Goal: Transaction & Acquisition: Purchase product/service

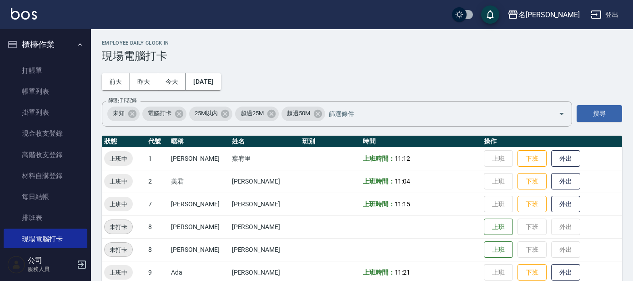
scroll to position [70, 0]
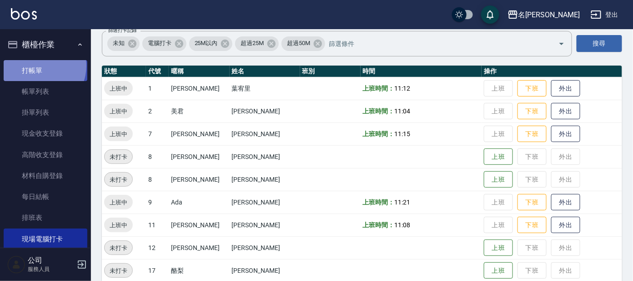
click at [37, 66] on link "打帳單" at bounding box center [46, 70] width 84 height 21
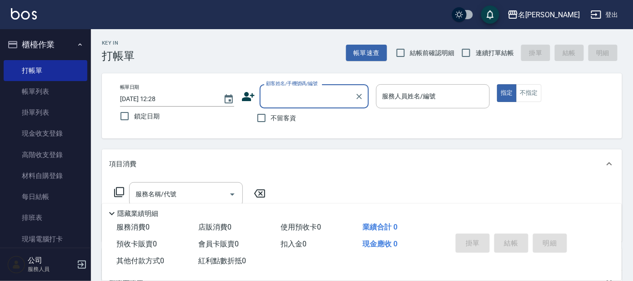
drag, startPoint x: 298, startPoint y: 98, endPoint x: 302, endPoint y: 95, distance: 5.8
click at [299, 96] on input "顧客姓名/手機號碼/編號" at bounding box center [307, 96] width 87 height 16
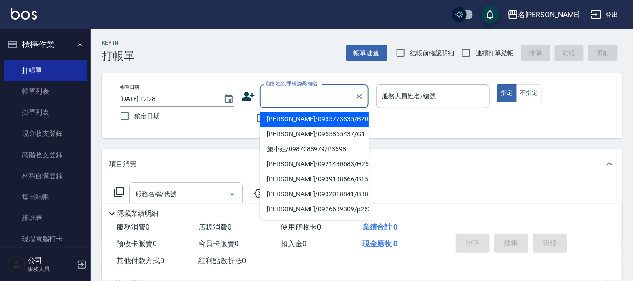
type input "ㄣ"
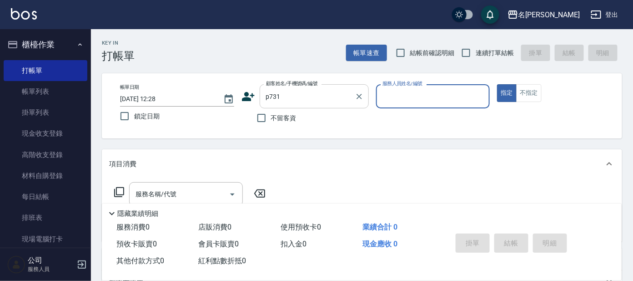
type input "[PERSON_NAME]/0939901155/p731"
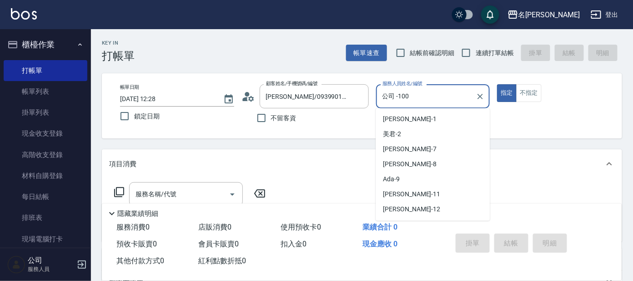
click at [413, 95] on input "公司 -100" at bounding box center [426, 96] width 92 height 16
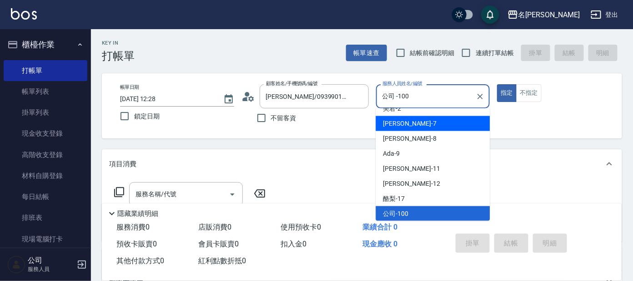
click at [388, 128] on div "[PERSON_NAME] -7" at bounding box center [433, 123] width 114 height 15
type input "[PERSON_NAME]-7"
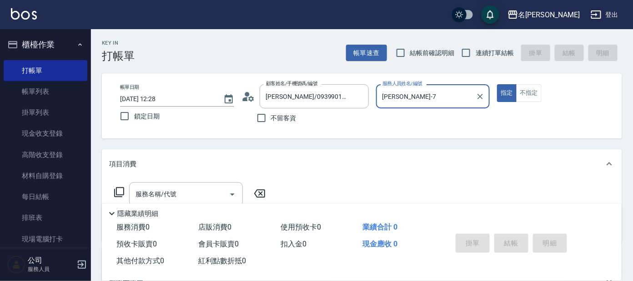
click at [122, 190] on icon at bounding box center [119, 191] width 11 height 11
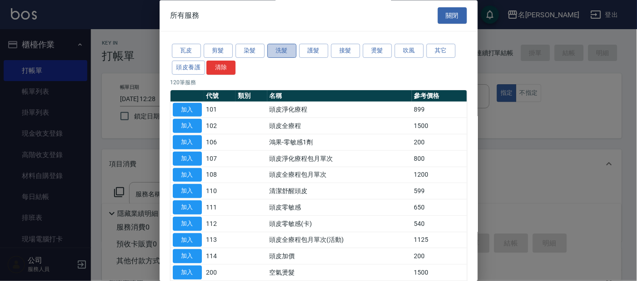
click at [287, 46] on button "洗髮" at bounding box center [281, 51] width 29 height 14
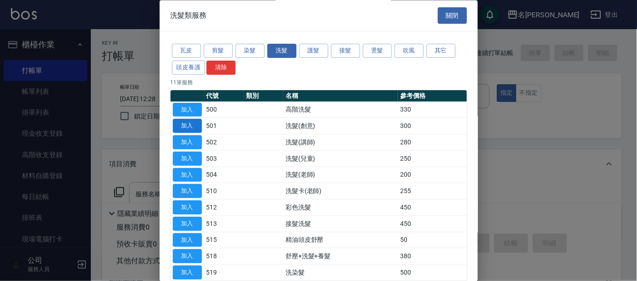
click at [189, 126] on button "加入" at bounding box center [187, 126] width 29 height 14
type input "洗髮(創意)(501)"
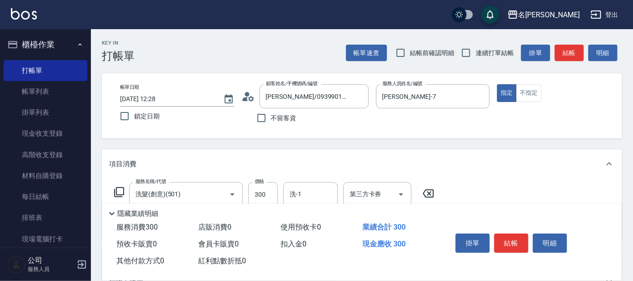
drag, startPoint x: 121, startPoint y: 188, endPoint x: 175, endPoint y: 140, distance: 72.2
click at [129, 185] on div "服務名稱/代號 洗髮(創意)(501) 服務名稱/代號 價格 300 價格 洗-1 洗-1 第三方卡券 第三方卡券" at bounding box center [274, 194] width 331 height 25
click at [122, 188] on icon at bounding box center [119, 191] width 11 height 11
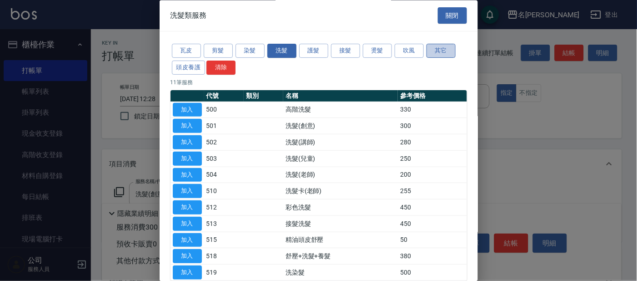
click at [437, 47] on button "其它" at bounding box center [441, 51] width 29 height 14
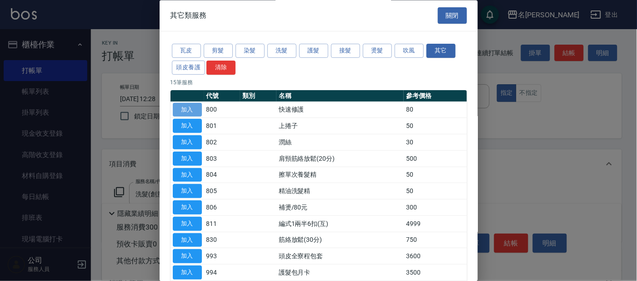
click at [190, 106] on button "加入" at bounding box center [187, 110] width 29 height 14
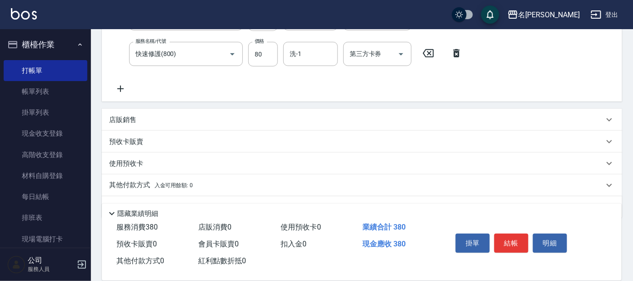
scroll to position [167, 0]
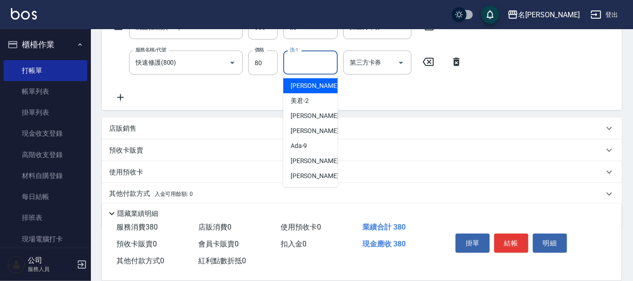
drag, startPoint x: 302, startPoint y: 60, endPoint x: 317, endPoint y: 74, distance: 20.7
click at [301, 61] on input "洗-1" at bounding box center [310, 63] width 46 height 16
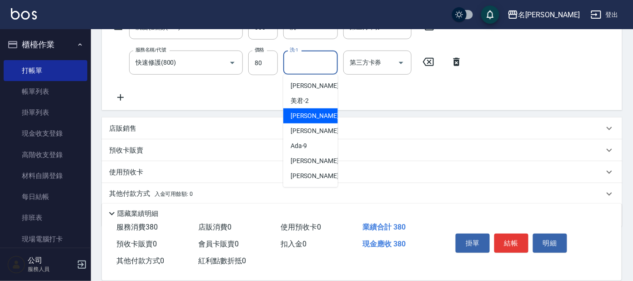
drag, startPoint x: 299, startPoint y: 117, endPoint x: 329, endPoint y: 125, distance: 30.9
click at [305, 118] on span "[PERSON_NAME] -7" at bounding box center [318, 116] width 54 height 10
type input "[PERSON_NAME]-7"
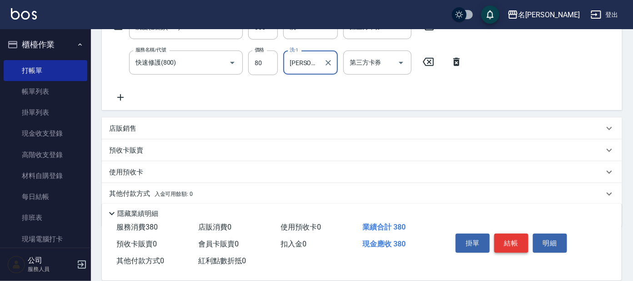
click at [514, 245] on button "結帳" at bounding box center [511, 242] width 34 height 19
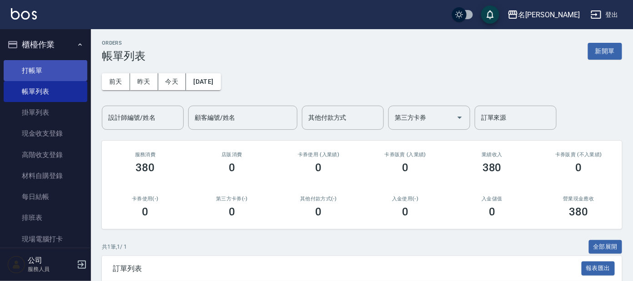
click at [31, 68] on link "打帳單" at bounding box center [46, 70] width 84 height 21
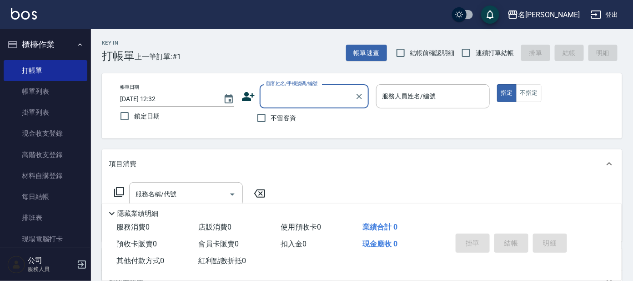
click at [284, 99] on input "顧客姓名/手機號碼/編號" at bounding box center [307, 96] width 87 height 16
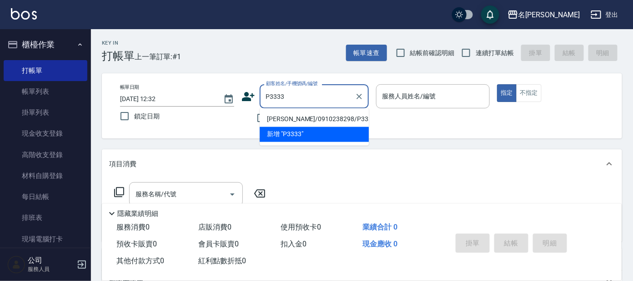
click at [323, 117] on li "[PERSON_NAME]/0910238298/P3333" at bounding box center [314, 119] width 109 height 15
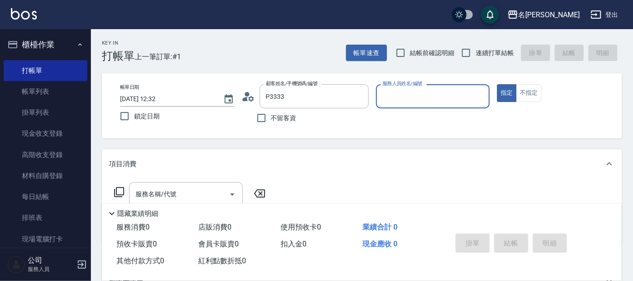
type input "[PERSON_NAME]/0910238298/P3333"
type input "美君-2"
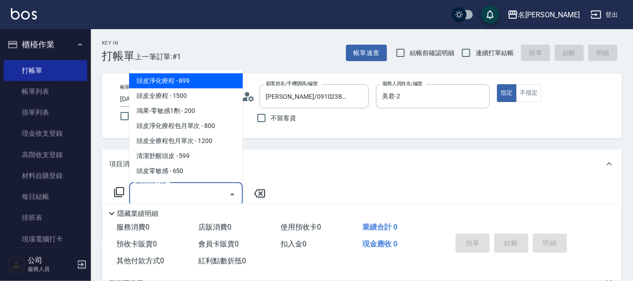
click at [191, 196] on input "服務名稱/代號" at bounding box center [179, 194] width 92 height 16
click at [196, 81] on span "頭皮淨化療程 - 899" at bounding box center [186, 80] width 114 height 15
type input "頭皮淨化療程(101)"
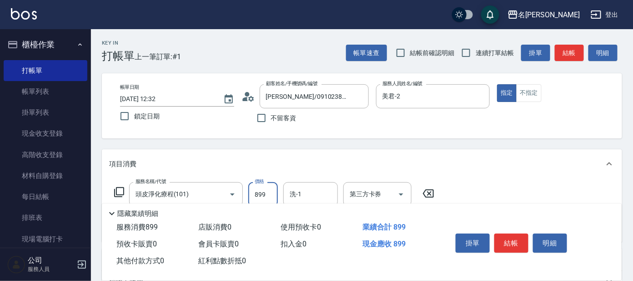
click at [267, 189] on input "899" at bounding box center [263, 194] width 30 height 25
type input "799"
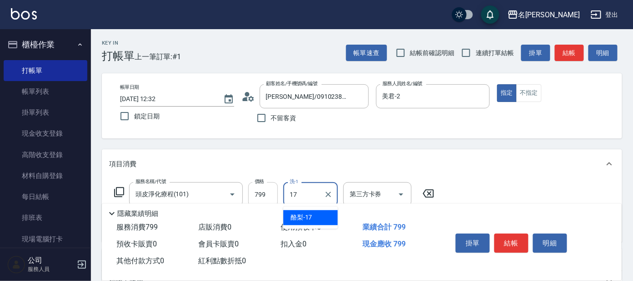
type input "酪梨-17"
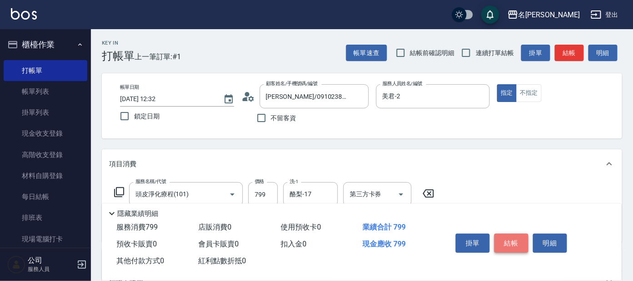
click at [511, 243] on button "結帳" at bounding box center [511, 242] width 34 height 19
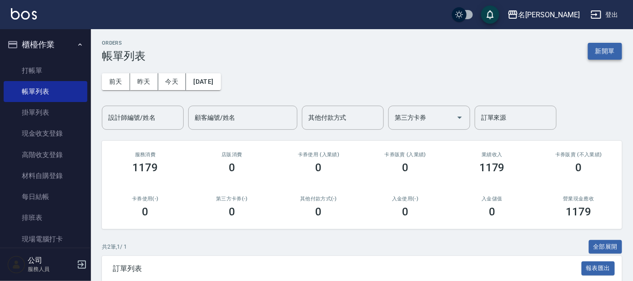
click at [600, 54] on button "新開單" at bounding box center [605, 51] width 34 height 17
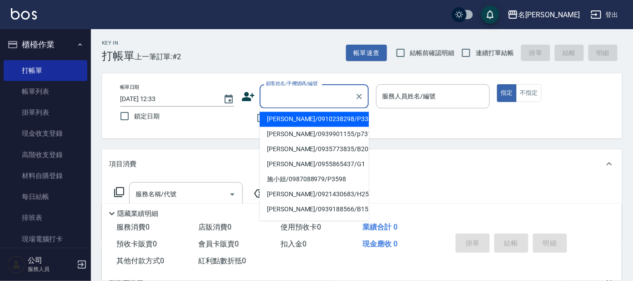
click at [312, 98] on input "顧客姓名/手機號碼/編號" at bounding box center [307, 96] width 87 height 16
click at [304, 121] on li "[PERSON_NAME]/0910238298/P3333" at bounding box center [314, 119] width 109 height 15
type input "[PERSON_NAME]/0910238298/P3333"
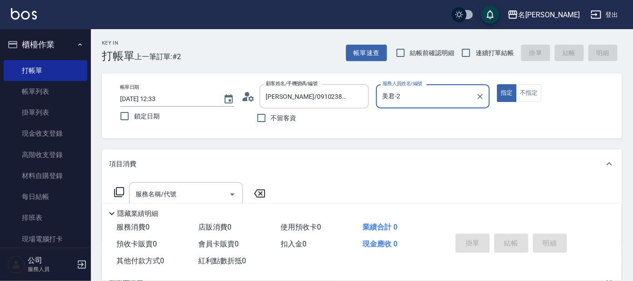
type input "美君-2"
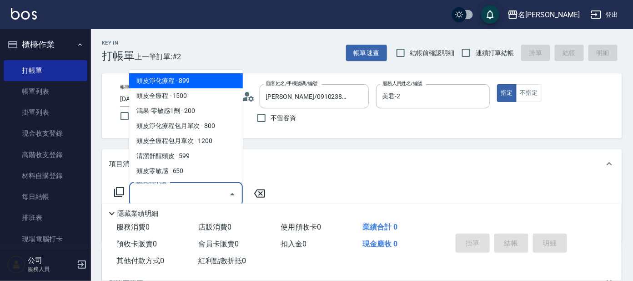
click at [169, 195] on input "服務名稱/代號" at bounding box center [179, 194] width 92 height 16
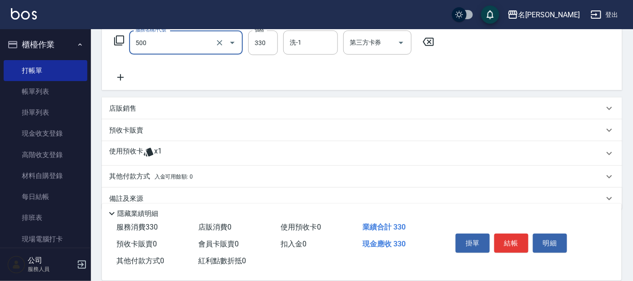
scroll to position [165, 0]
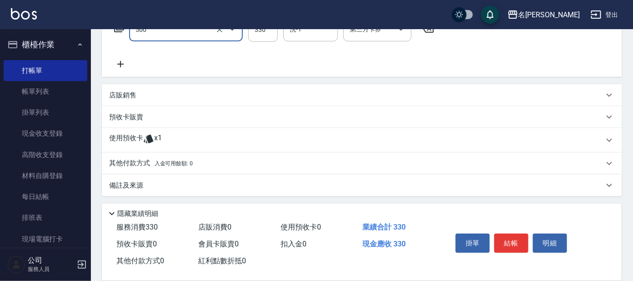
type input "高階洗髮(500)"
click at [120, 61] on icon at bounding box center [120, 64] width 6 height 6
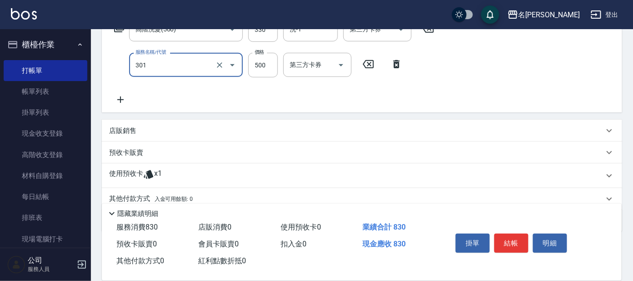
type input "剪髮 A級設計師(301)"
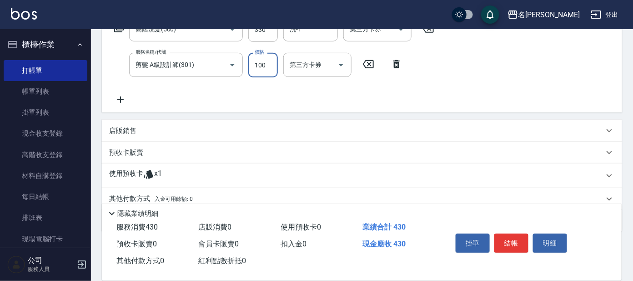
type input "100"
click at [121, 100] on icon at bounding box center [120, 99] width 6 height 6
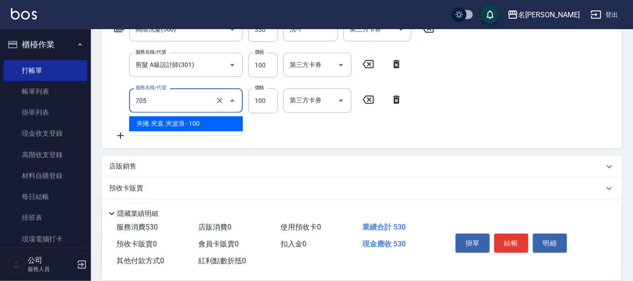
click at [202, 100] on input "705" at bounding box center [173, 100] width 80 height 16
click at [200, 121] on span "夾捲.夾直.夾波浪 - 100" at bounding box center [186, 123] width 114 height 15
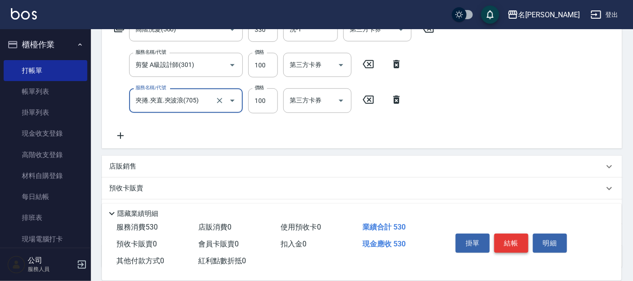
type input "夾捲.夾直.夾波浪(705)"
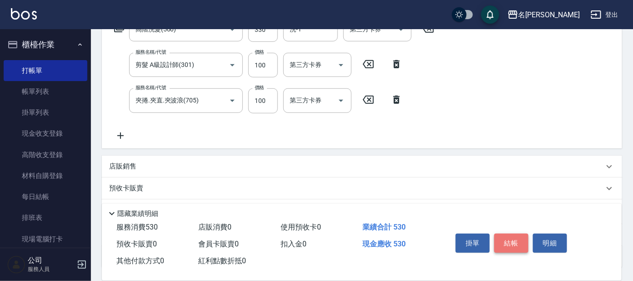
click at [503, 241] on button "結帳" at bounding box center [511, 242] width 34 height 19
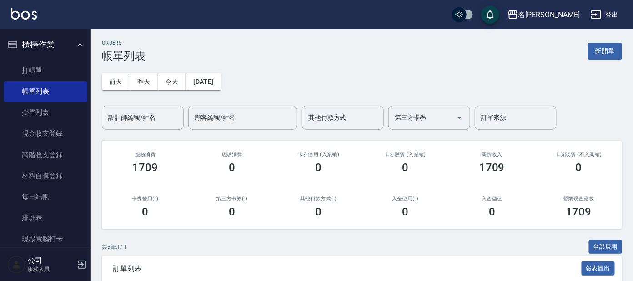
click at [502, 236] on div "ORDERS 帳單列表 新開單 [DATE] [DATE] [DATE] [DATE] 設計師編號/姓名 設計師編號/姓名 顧客編號/姓名 顧客編號/姓名 其…" at bounding box center [362, 216] width 542 height 374
click at [28, 74] on link "打帳單" at bounding box center [46, 70] width 84 height 21
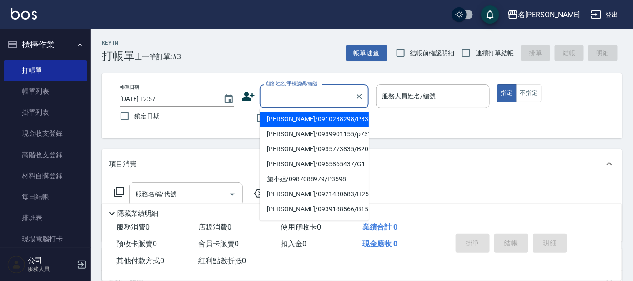
click at [308, 100] on input "顧客姓名/手機號碼/編號" at bounding box center [307, 96] width 87 height 16
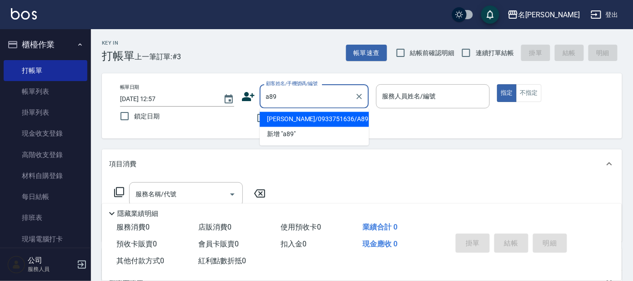
type input "[PERSON_NAME]/0933751636/A89"
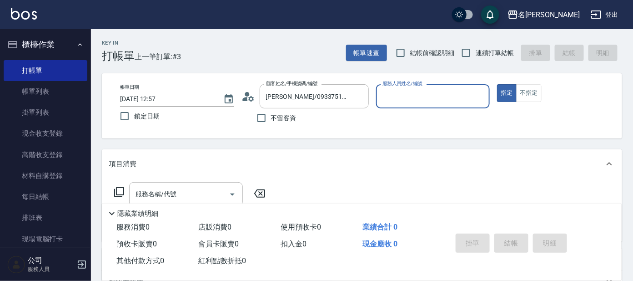
type input "宥里-1"
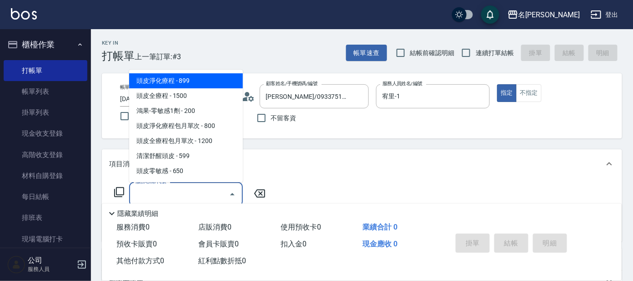
click at [166, 191] on input "服務名稱/代號" at bounding box center [179, 194] width 92 height 16
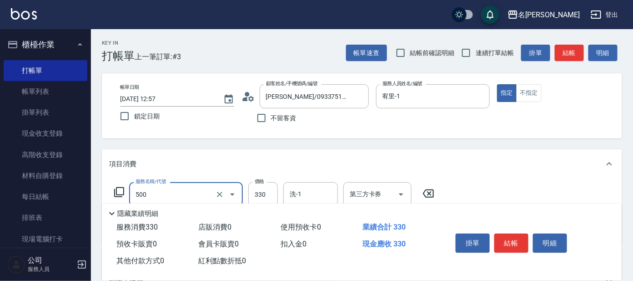
type input "高階洗髮(500)"
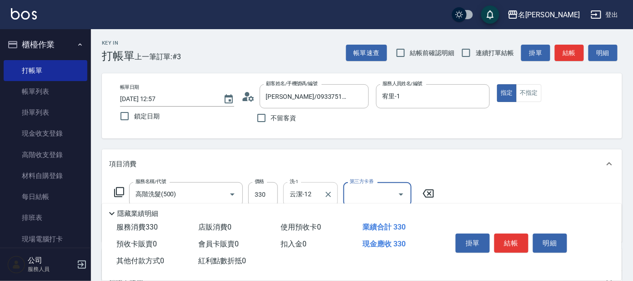
click at [321, 192] on div "云潔-12 洗-1" at bounding box center [310, 194] width 55 height 24
type input "云"
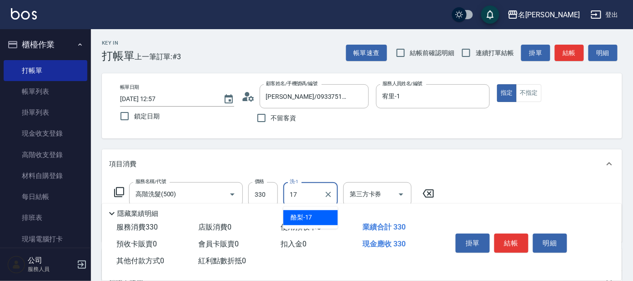
type input "酪梨-17"
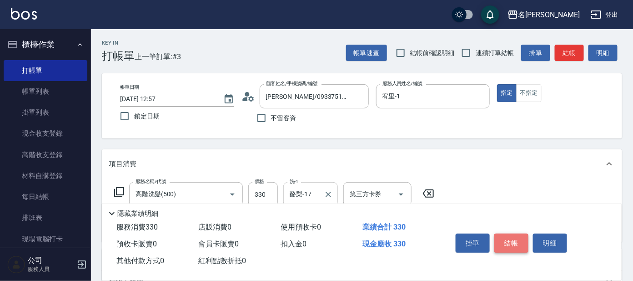
click at [515, 240] on button "結帳" at bounding box center [511, 242] width 34 height 19
